Goal: Transaction & Acquisition: Purchase product/service

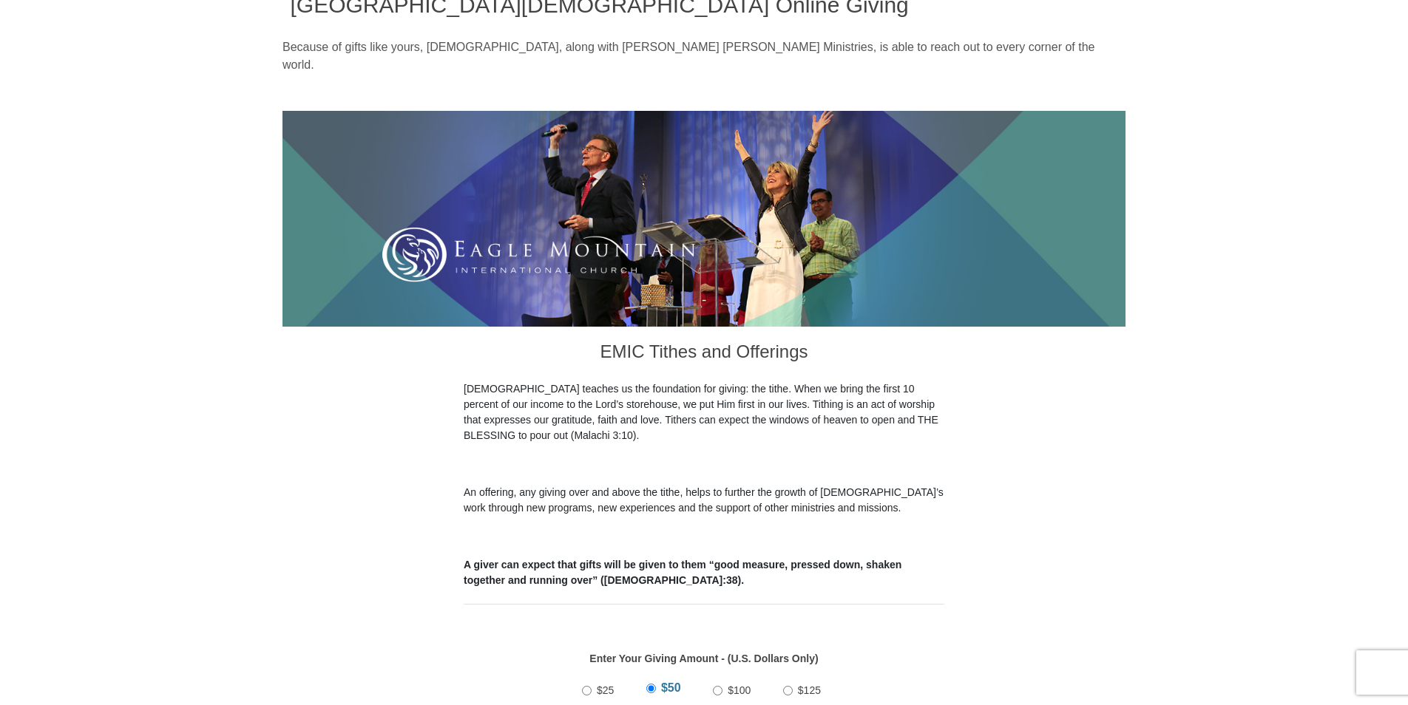
scroll to position [296, 0]
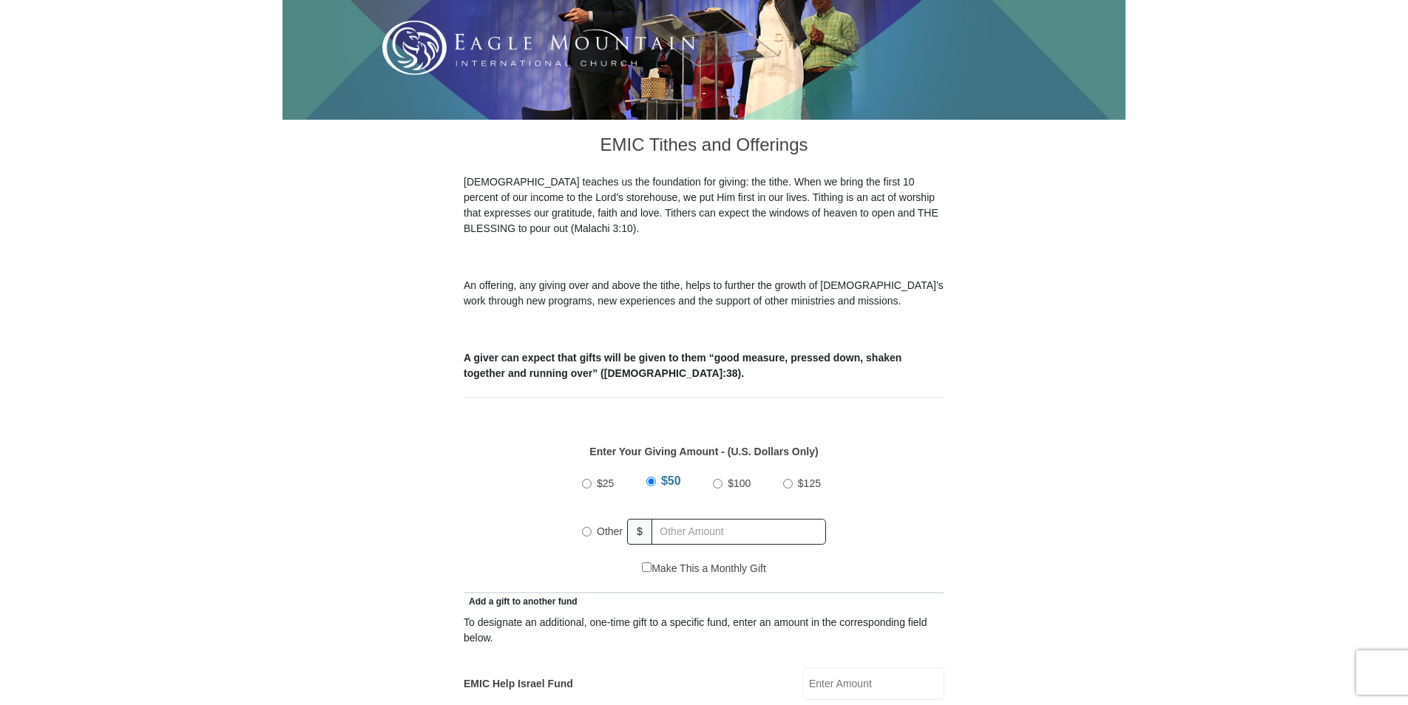
click at [582, 527] on input "Other" at bounding box center [587, 532] width 10 height 10
radio input "true"
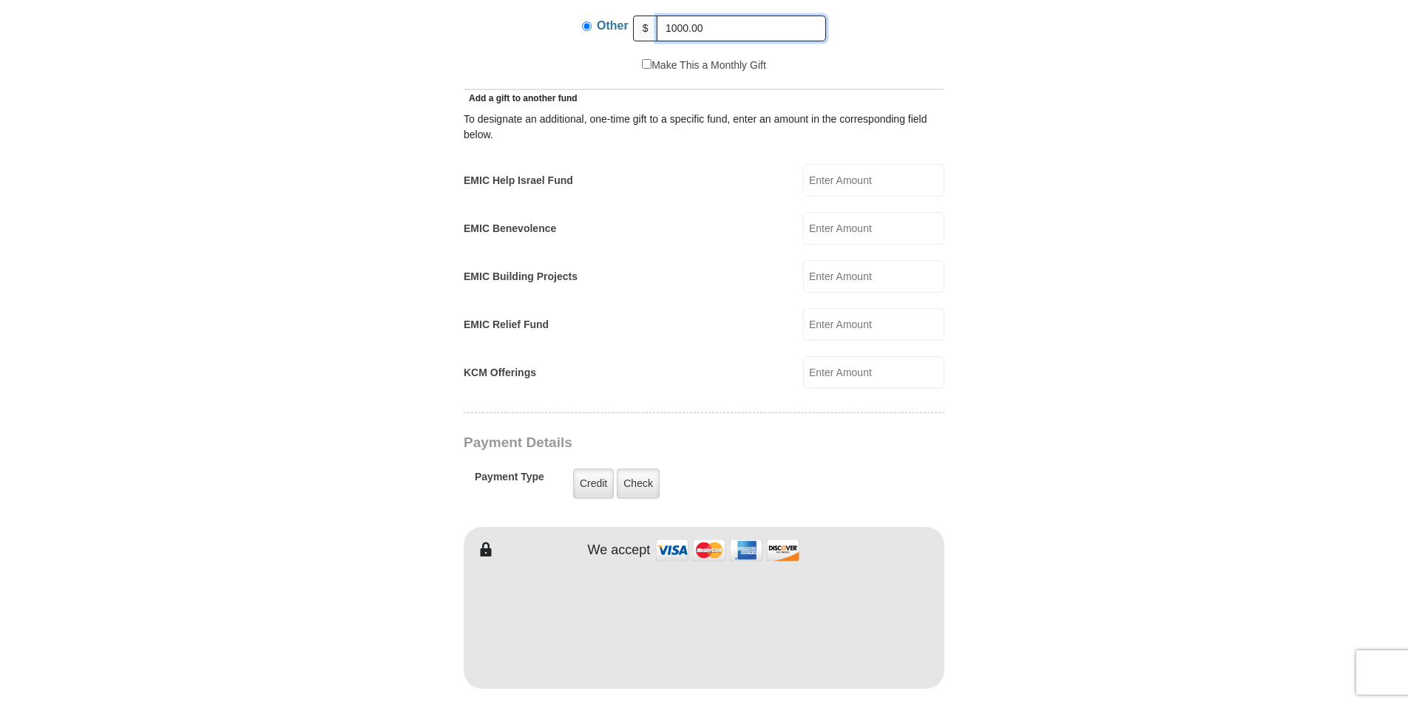
scroll to position [813, 0]
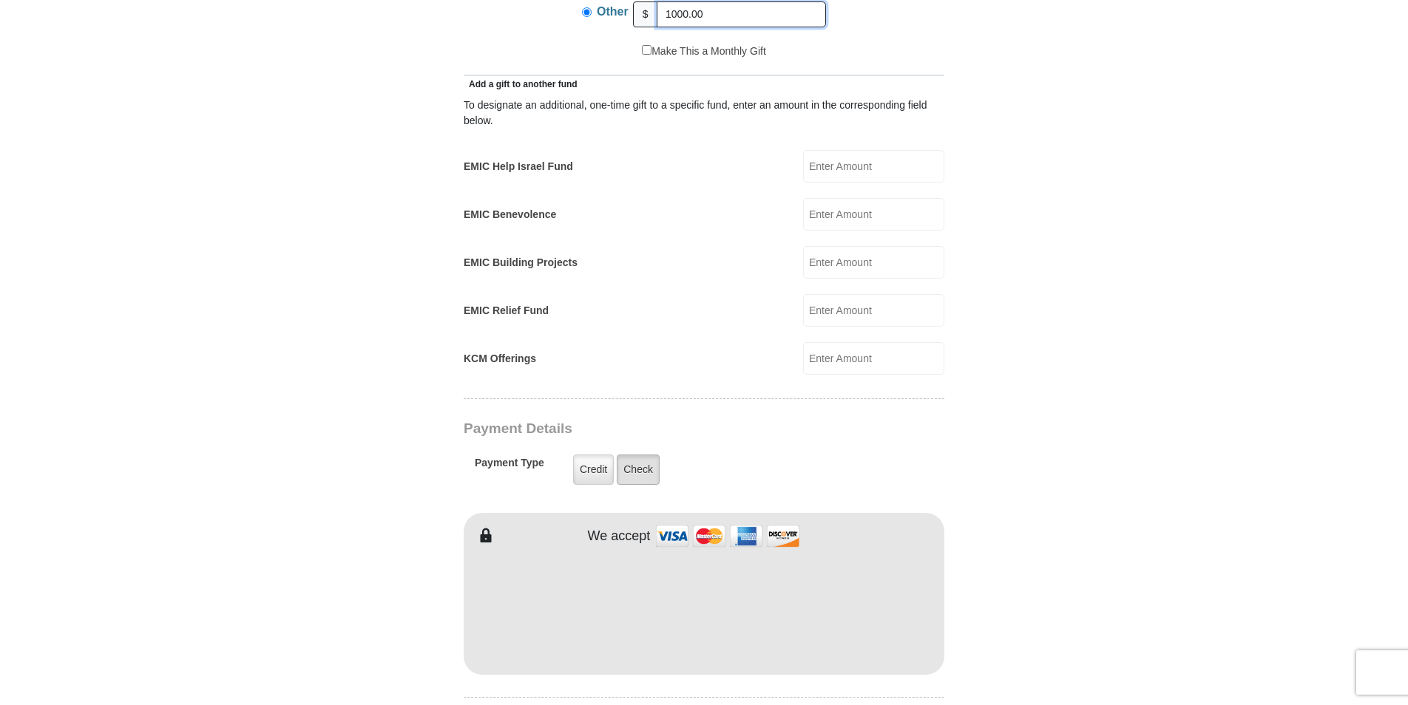
type input "1000.00"
click at [658, 455] on label "Check" at bounding box center [638, 470] width 43 height 30
click at [0, 0] on input "Check" at bounding box center [0, 0] width 0 height 0
click at [645, 455] on label "Check" at bounding box center [638, 470] width 43 height 30
click at [0, 0] on input "Check" at bounding box center [0, 0] width 0 height 0
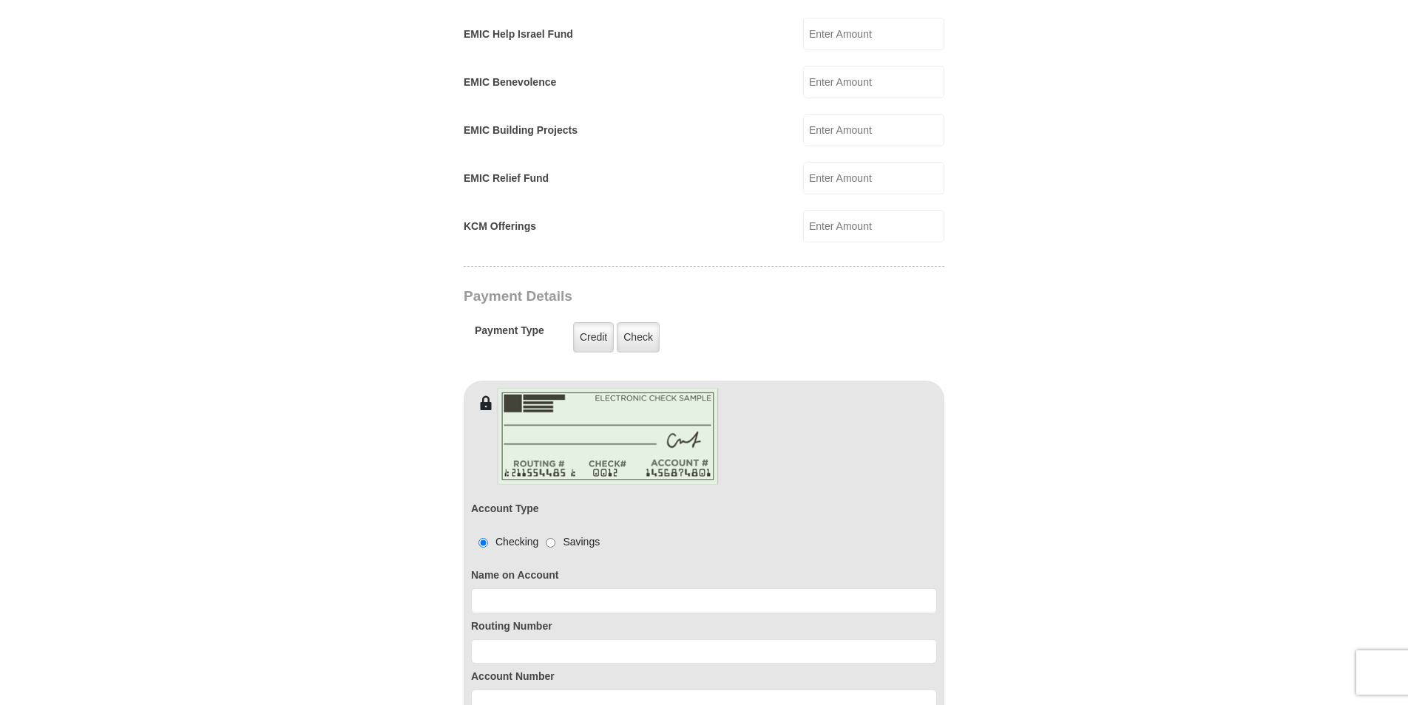
scroll to position [1183, 0]
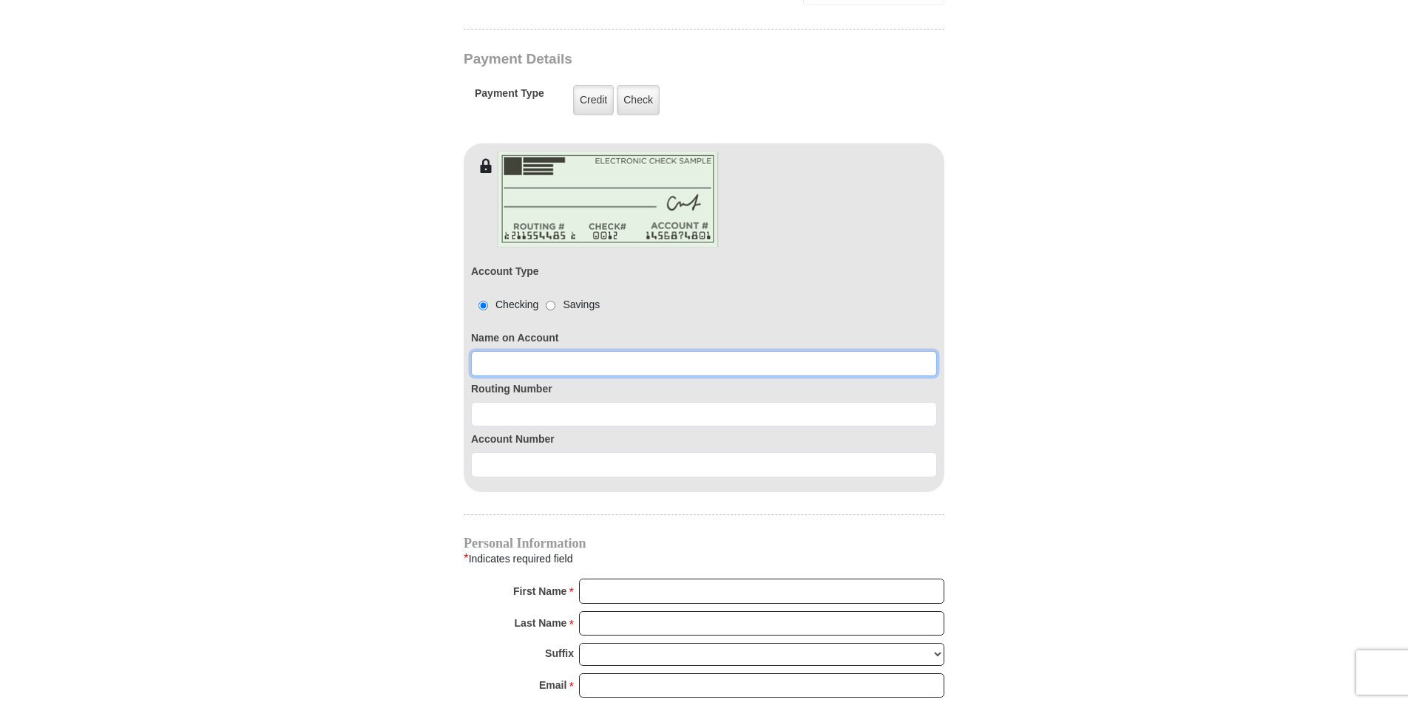
click at [615, 351] on input at bounding box center [704, 363] width 466 height 25
type input "DaySpring Enterprises"
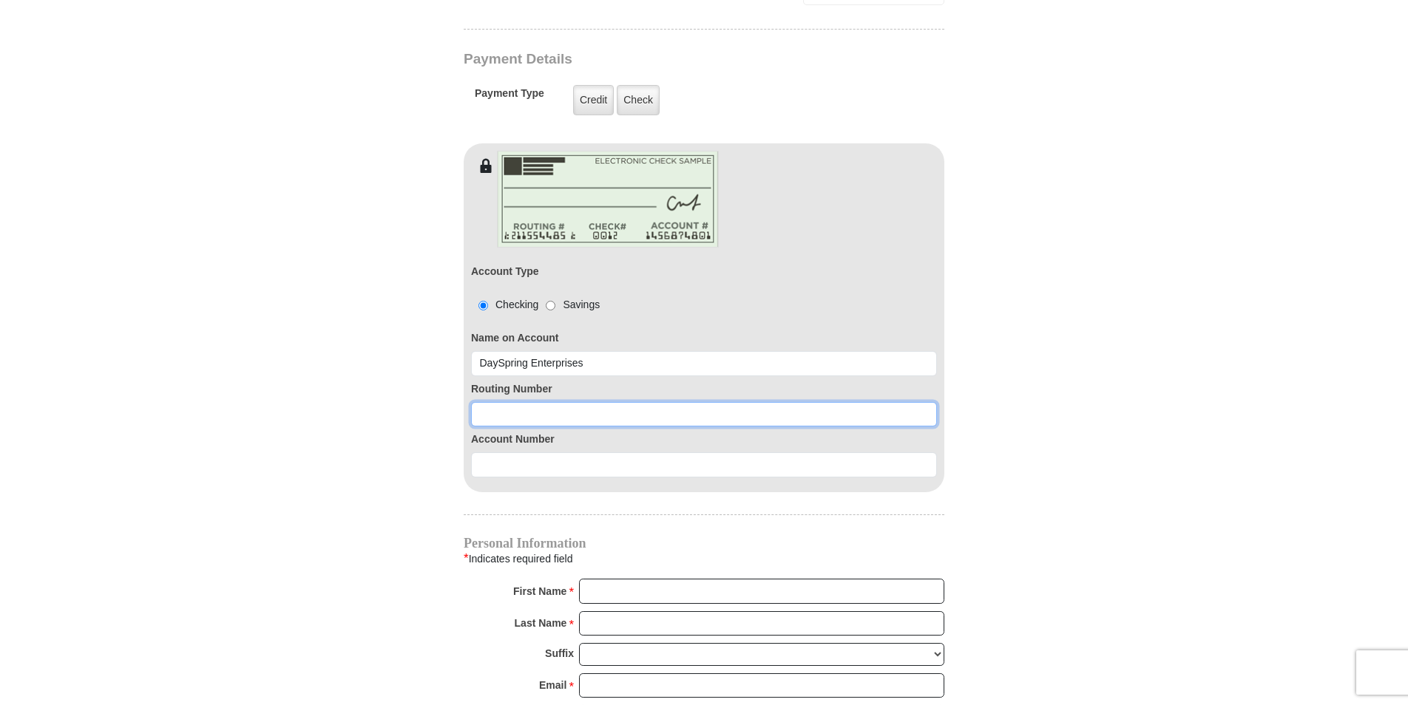
click at [589, 402] on input at bounding box center [704, 414] width 466 height 25
type input "061211443"
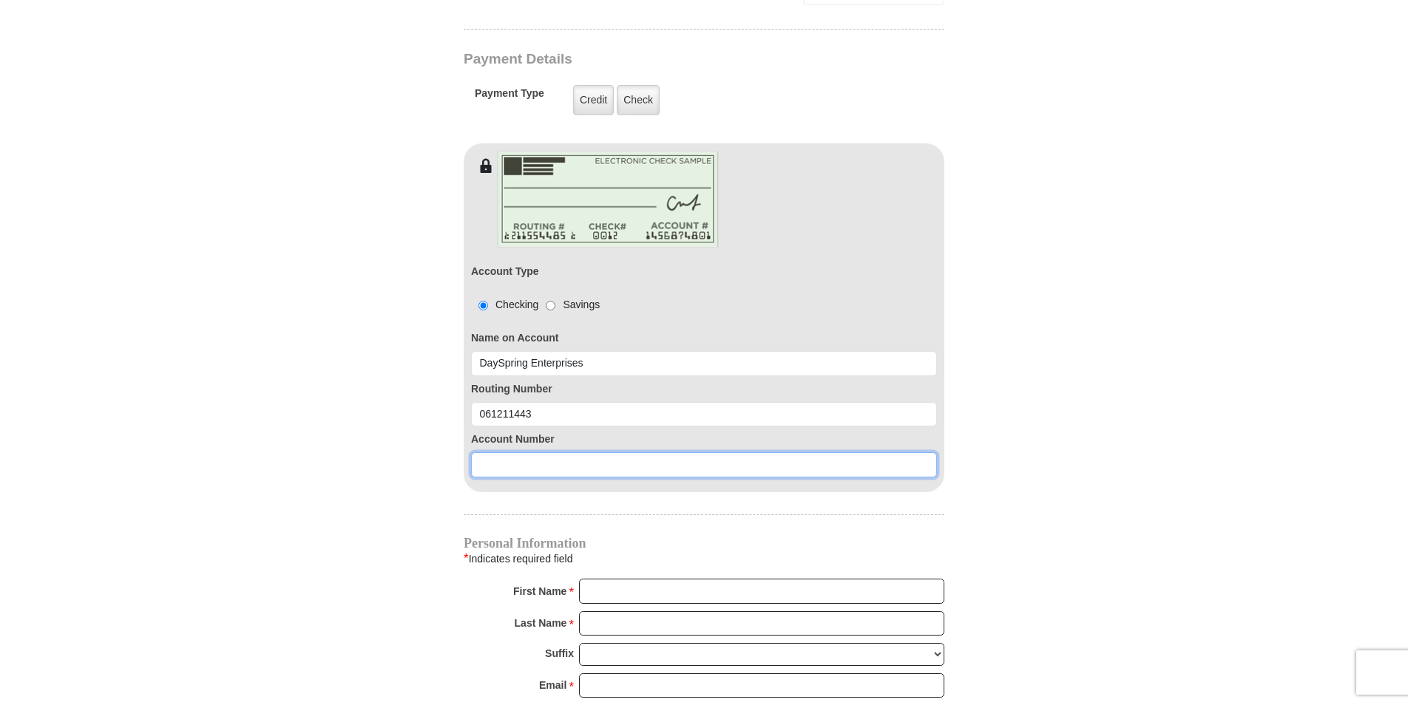
click at [575, 453] on input at bounding box center [704, 465] width 466 height 25
type input "0025304"
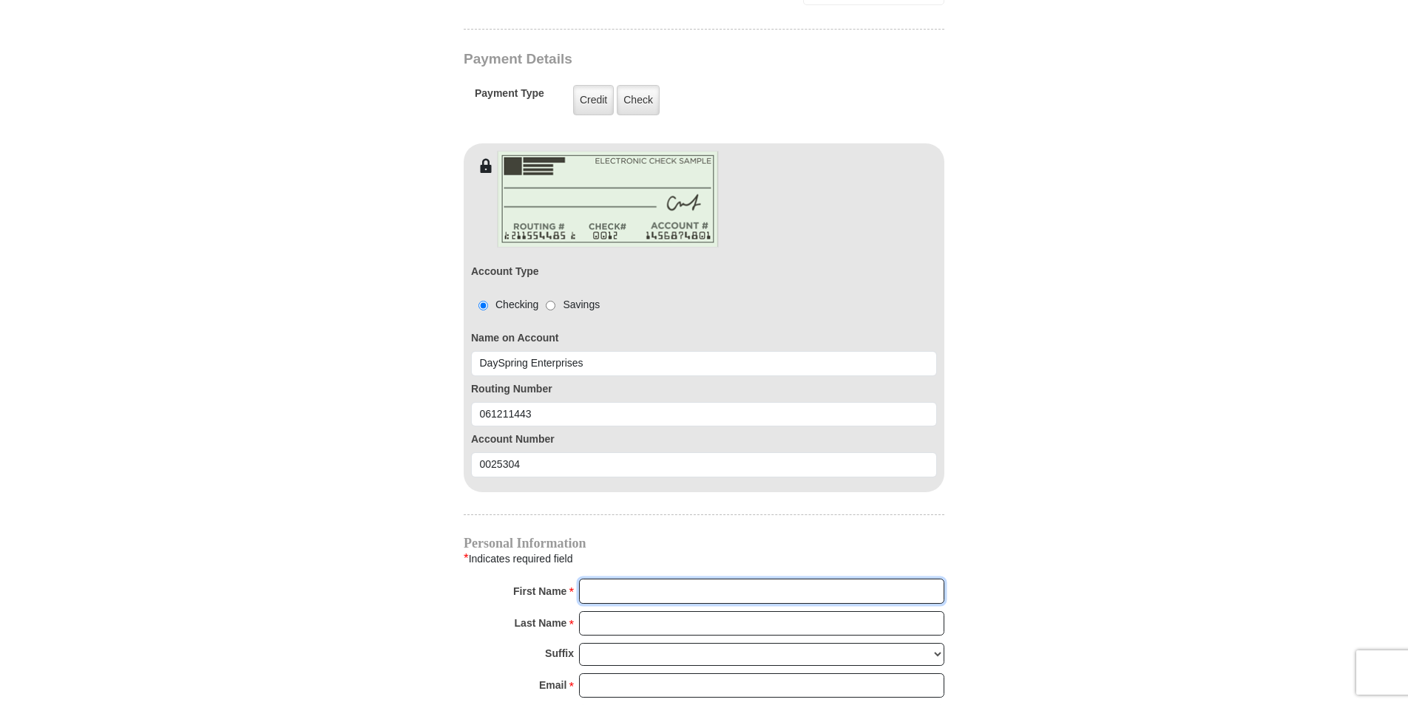
click at [614, 579] on input "First Name *" at bounding box center [761, 591] width 365 height 25
click at [631, 579] on input "First Name *" at bounding box center [761, 591] width 365 height 25
type input "DaySpring"
click at [711, 611] on input "Last Name *" at bounding box center [761, 623] width 365 height 25
type input "Enterprises"
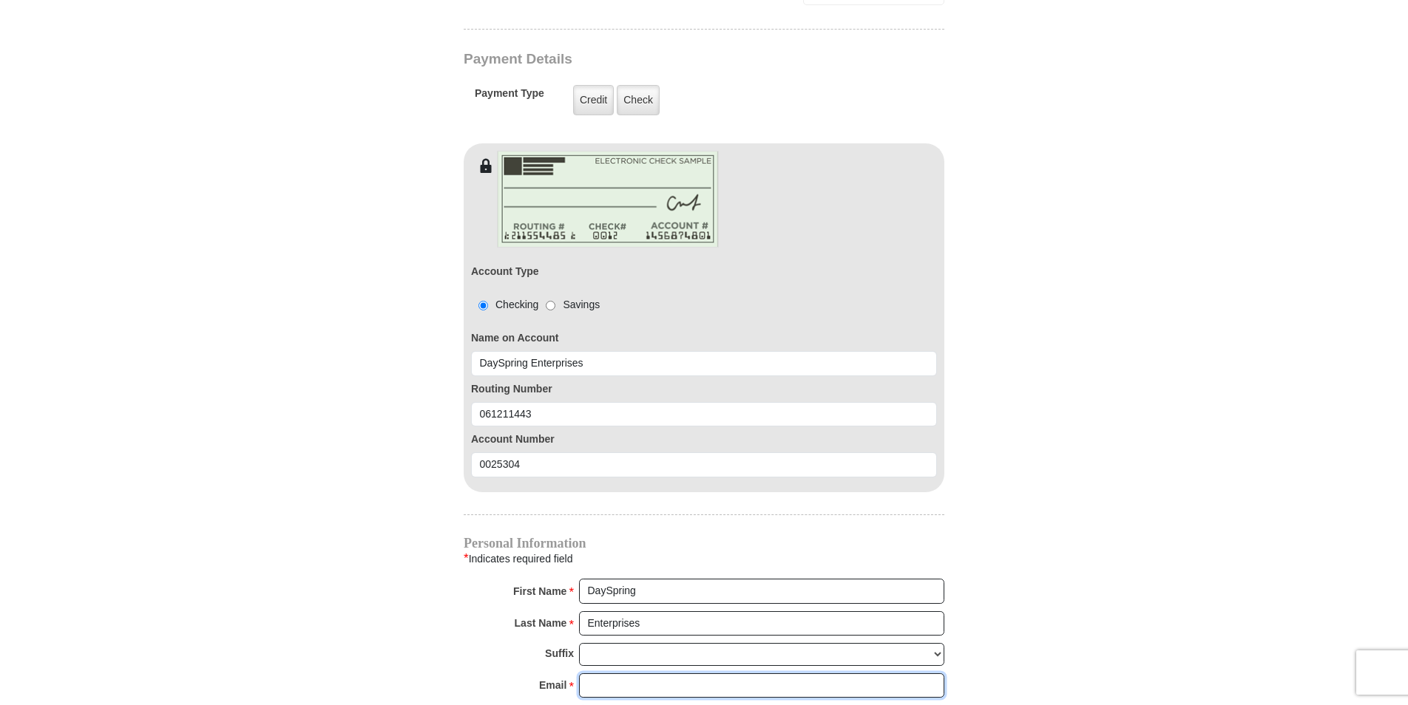
click at [648, 674] on input "Email *" at bounding box center [761, 686] width 365 height 25
type input "[EMAIL_ADDRESS][DOMAIN_NAME]"
type input "P O Box 201"
type input "[PERSON_NAME]"
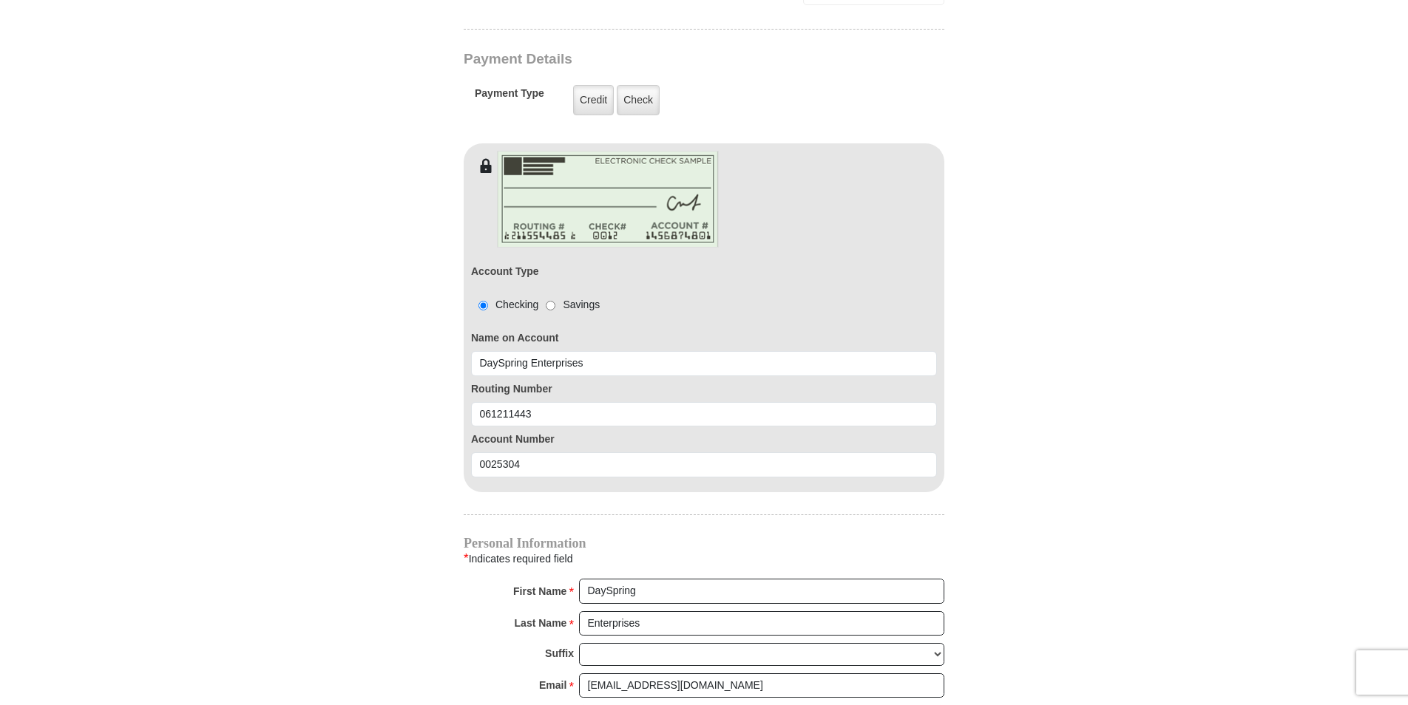
select select "GA"
type input "30448"
type input "4784944474"
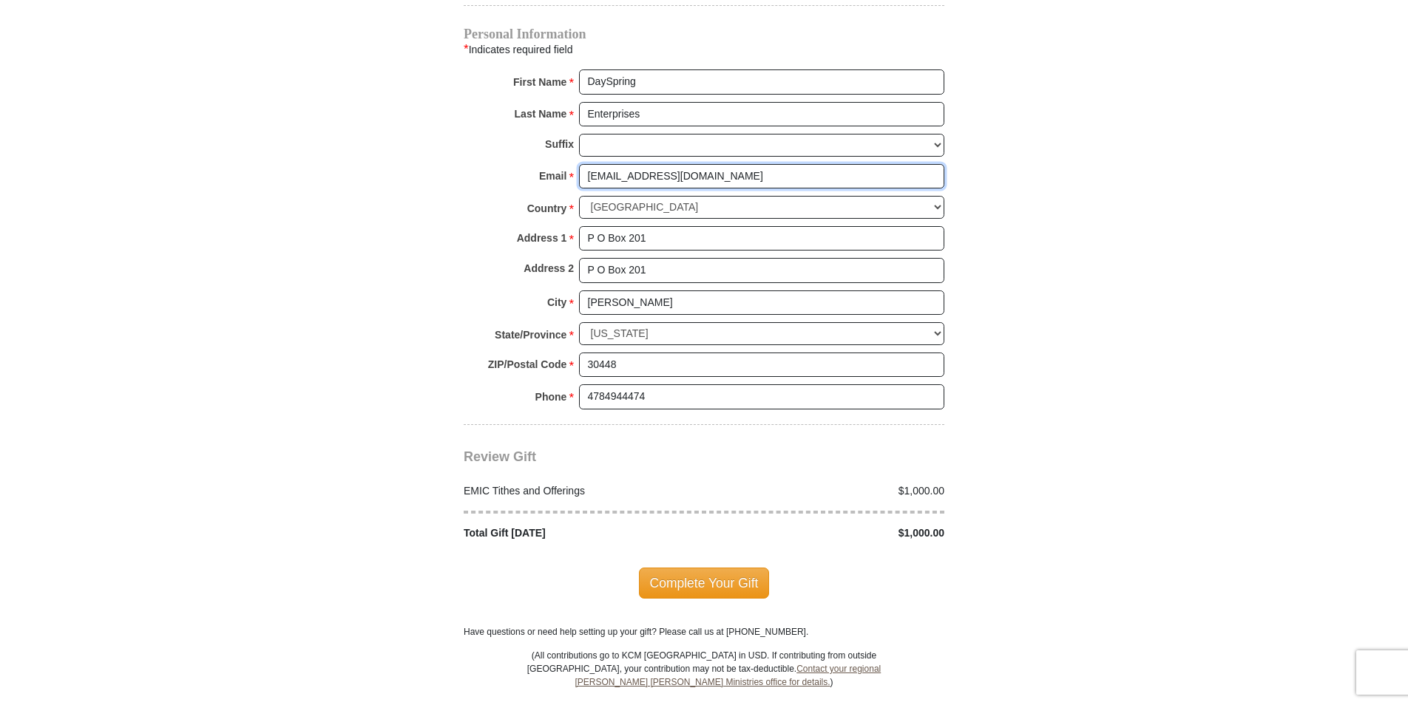
scroll to position [1701, 0]
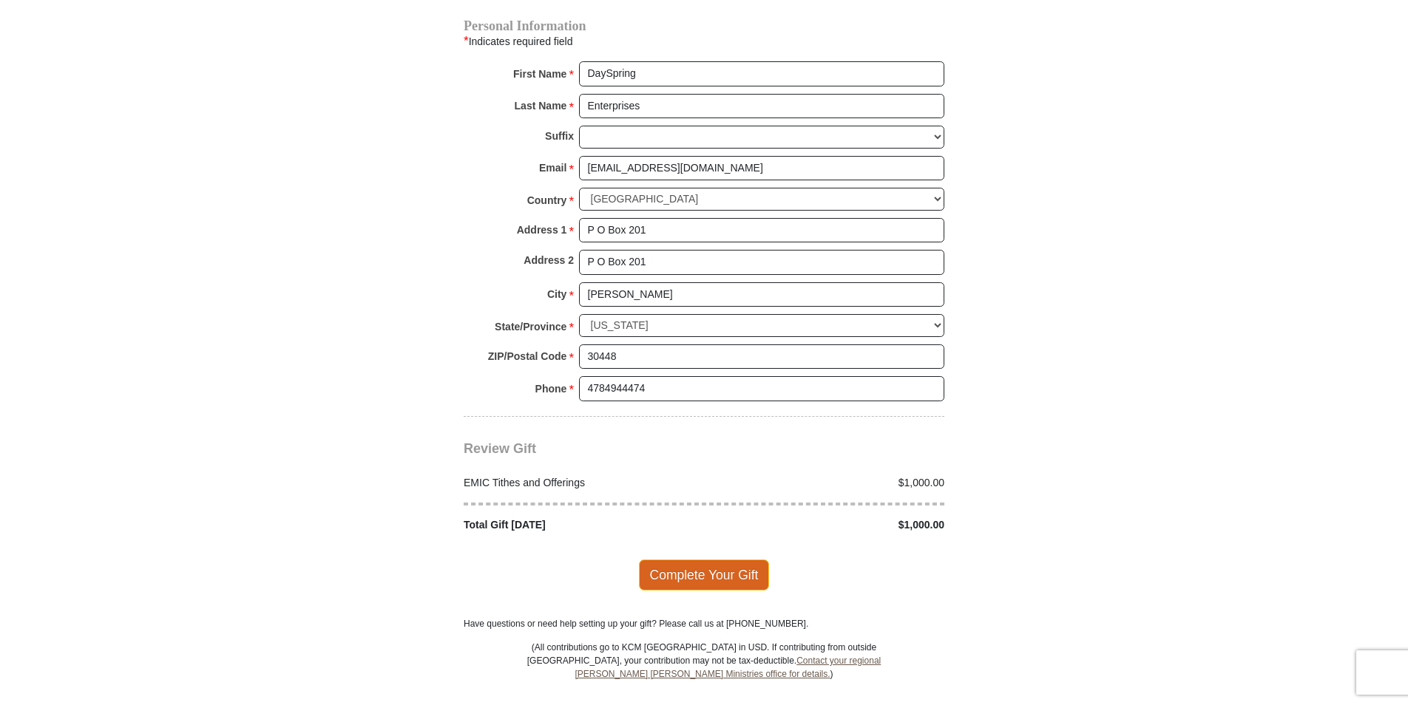
click at [719, 560] on span "Complete Your Gift" at bounding box center [704, 575] width 131 height 31
